Goal: Information Seeking & Learning: Learn about a topic

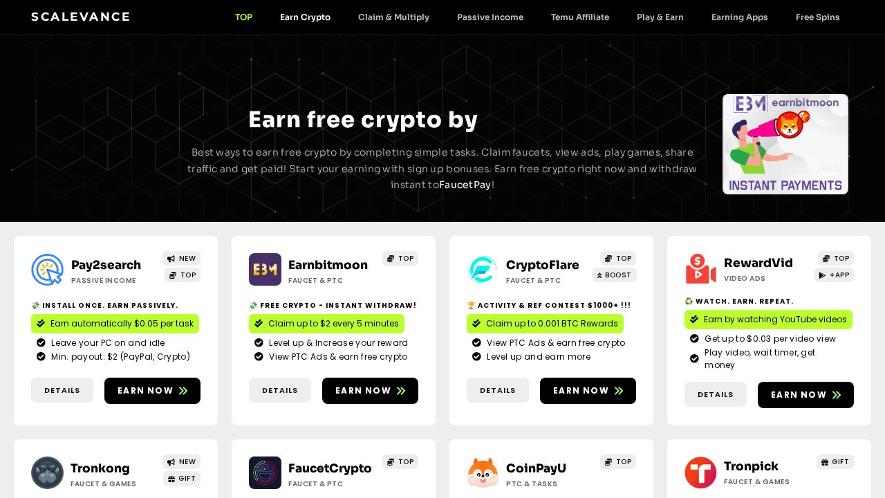
click at [325, 22] on link "Earn Crypto" at bounding box center [305, 17] width 78 height 10
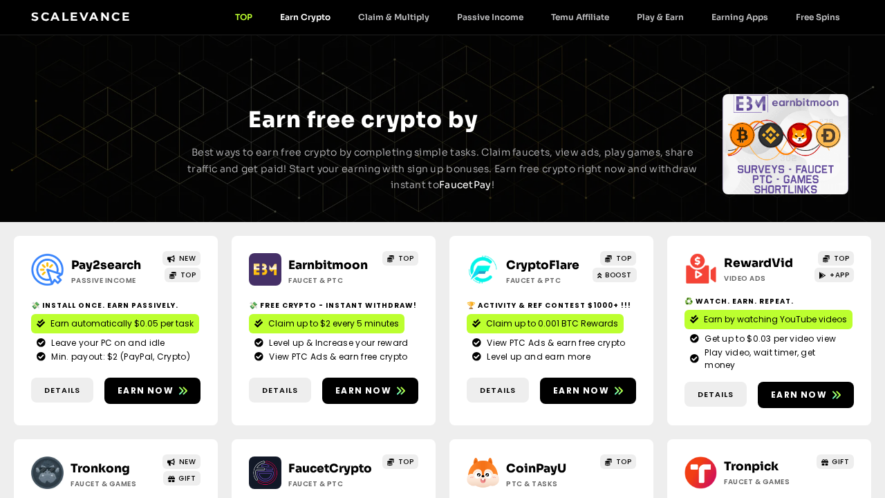
click at [325, 12] on link "Earn Crypto" at bounding box center [305, 17] width 78 height 10
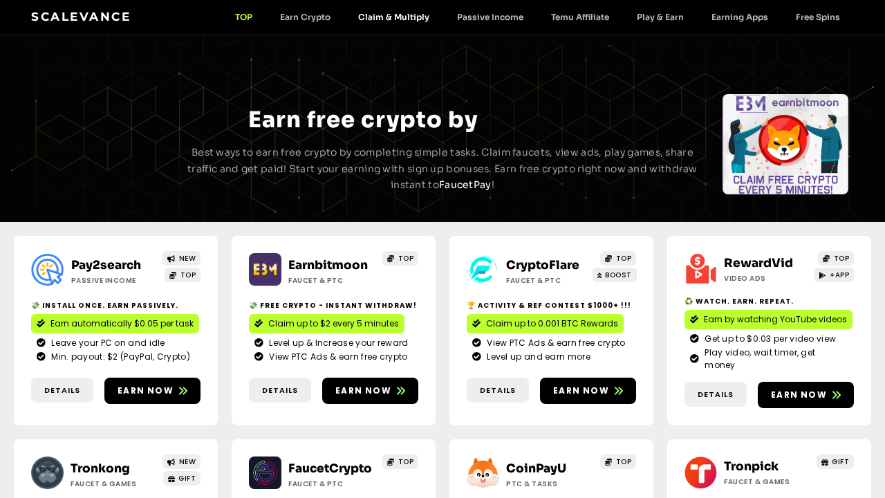
click at [390, 12] on link "Claim & Multiply" at bounding box center [393, 17] width 99 height 10
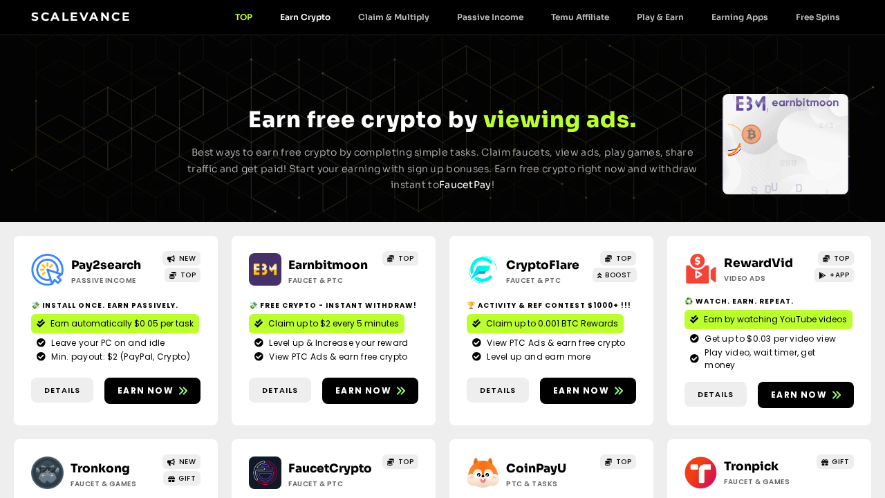
click at [301, 21] on link "Earn Crypto" at bounding box center [305, 17] width 78 height 10
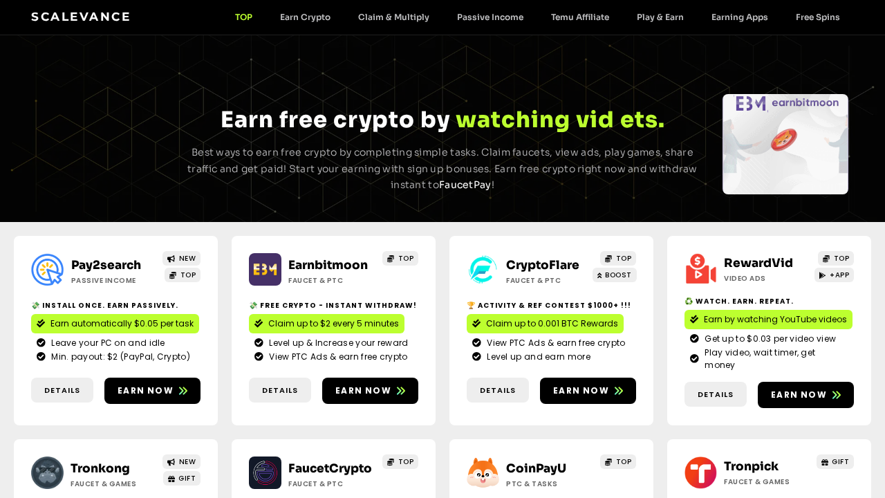
click at [547, 285] on div "CryptoFlare Faucet & PTC TOP BOOST 🏆 Activity & ref contest $1000+ !!! Claim up…" at bounding box center [551, 330] width 204 height 189
